Goal: Information Seeking & Learning: Learn about a topic

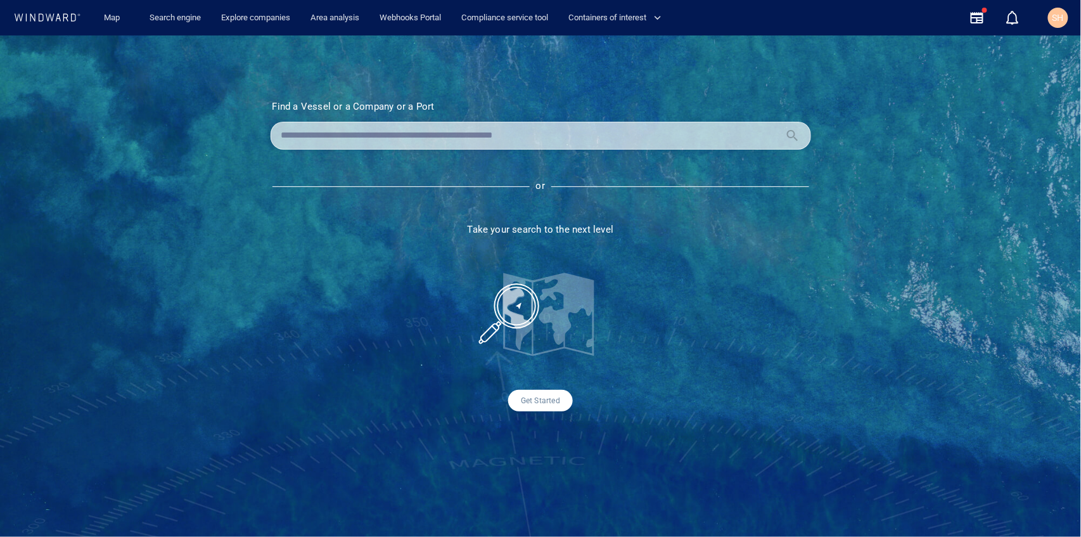
click at [516, 144] on input "text" at bounding box center [530, 135] width 499 height 19
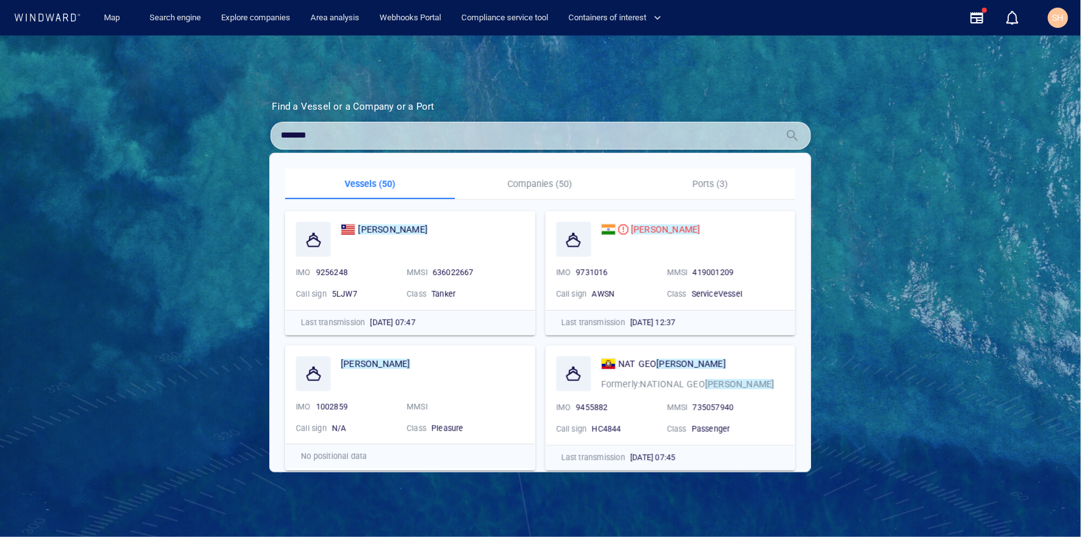
type input "*******"
click at [897, 281] on div "Find a Vessel or a Company or a Port Name N/A IMO MMSI Call sign N/A Class N/A …" at bounding box center [540, 285] width 1081 height 501
